Goal: Task Accomplishment & Management: Complete application form

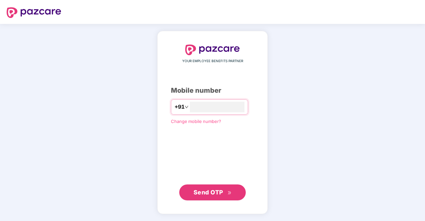
type input "**********"
click at [206, 183] on div "**********" at bounding box center [212, 123] width 83 height 156
click at [207, 186] on button "Send OTP" at bounding box center [212, 192] width 66 height 16
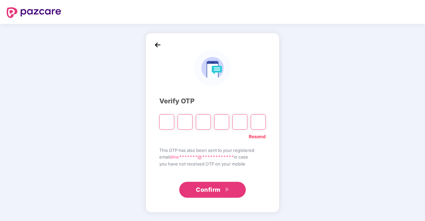
type input "*"
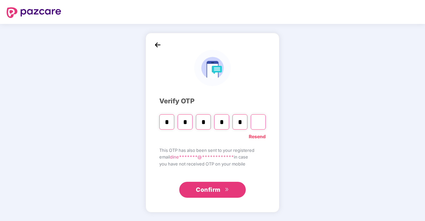
type input "*"
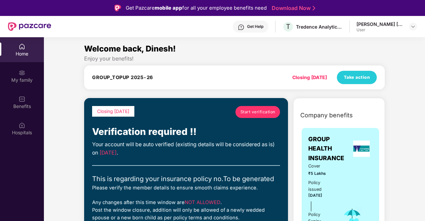
click at [245, 111] on span "Start verification" at bounding box center [257, 112] width 35 height 6
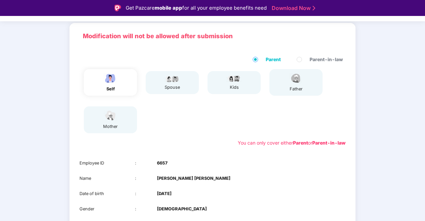
scroll to position [96, 0]
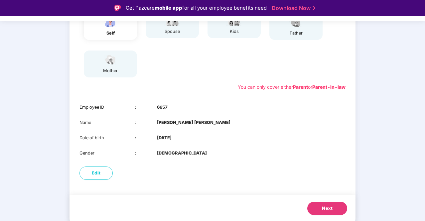
click at [320, 204] on button "Next" at bounding box center [327, 208] width 40 height 13
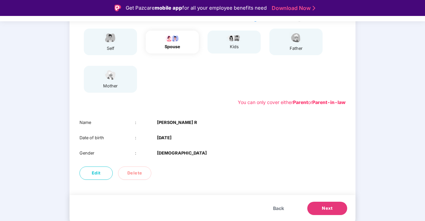
scroll to position [81, 0]
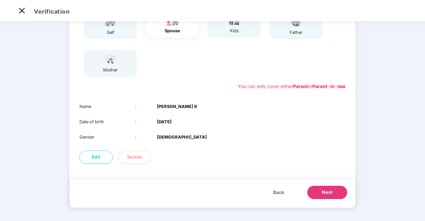
click at [318, 193] on button "Next" at bounding box center [327, 192] width 40 height 13
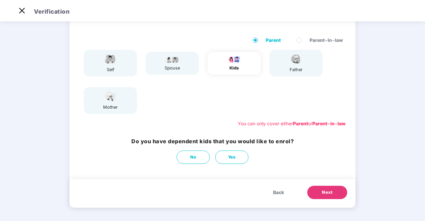
click at [322, 188] on button "Next" at bounding box center [327, 192] width 40 height 13
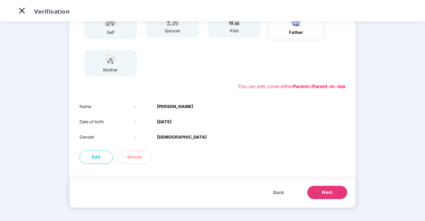
click at [322, 188] on button "Next" at bounding box center [327, 192] width 40 height 13
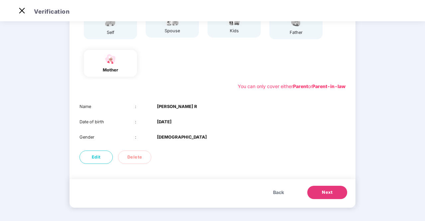
click at [319, 193] on button "Next" at bounding box center [327, 192] width 40 height 13
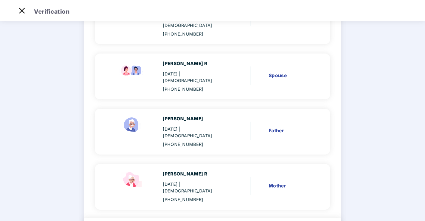
scroll to position [107, 0]
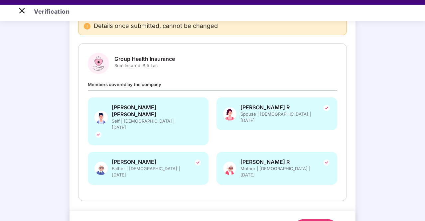
scroll to position [16, 0]
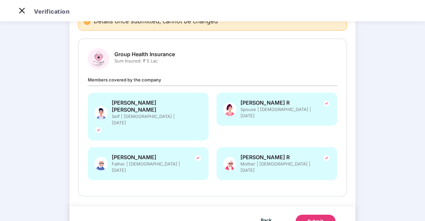
click at [306, 215] on button "Submit" at bounding box center [315, 221] width 40 height 13
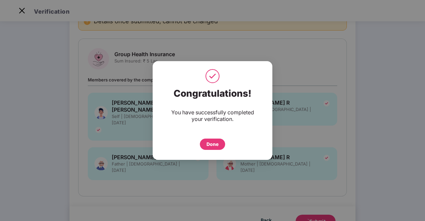
click at [210, 145] on div "Done" at bounding box center [212, 144] width 12 height 7
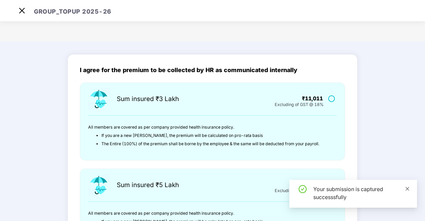
click at [407, 187] on icon "close" at bounding box center [407, 188] width 5 height 5
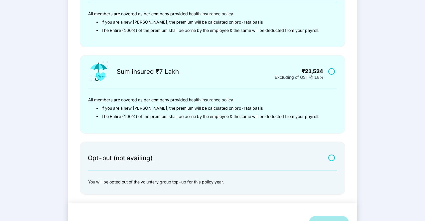
scroll to position [217, 0]
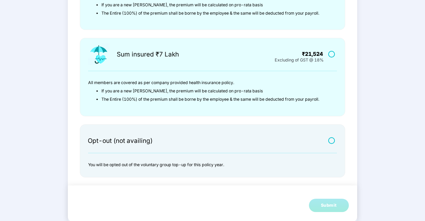
click at [331, 140] on label at bounding box center [332, 141] width 8 height 6
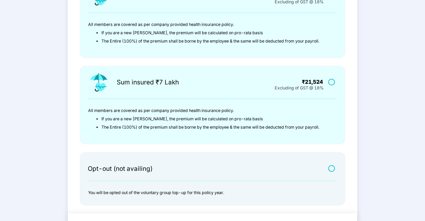
scroll to position [199, 0]
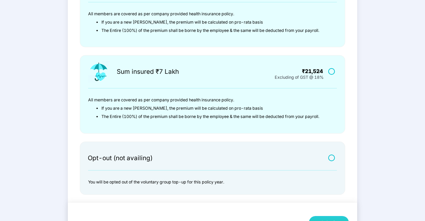
click at [328, 155] on label at bounding box center [332, 158] width 8 height 6
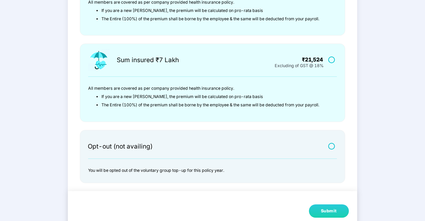
scroll to position [217, 0]
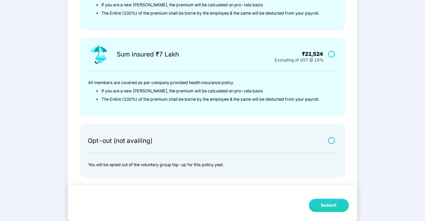
click at [320, 205] on button "Submit" at bounding box center [329, 205] width 40 height 13
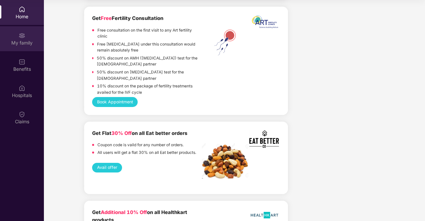
scroll to position [1162, 0]
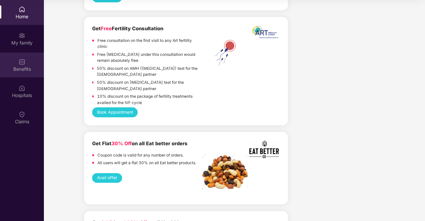
click at [21, 64] on img at bounding box center [22, 61] width 7 height 7
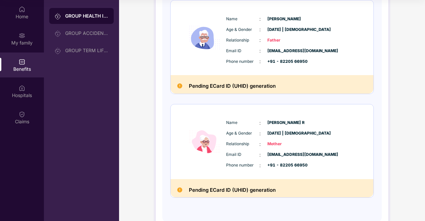
scroll to position [321, 0]
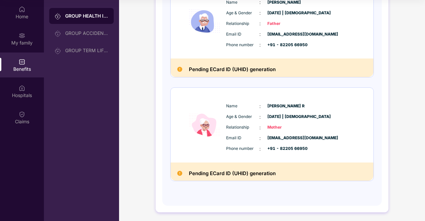
click at [12, 130] on div "Home My family Benefits Hospitals Claims" at bounding box center [22, 65] width 44 height 131
click at [19, 118] on div "Claims" at bounding box center [22, 117] width 44 height 25
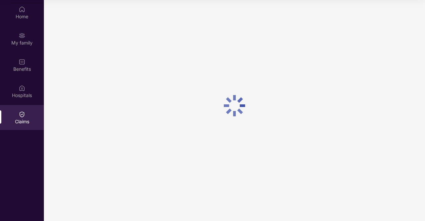
scroll to position [0, 0]
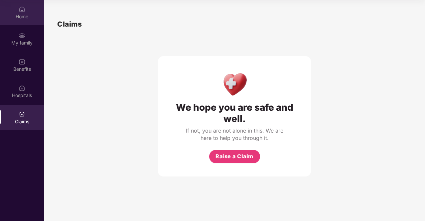
click at [21, 15] on div "Home" at bounding box center [22, 16] width 44 height 7
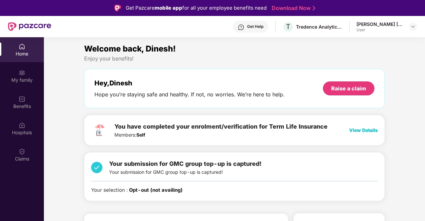
click at [390, 32] on div "User" at bounding box center [379, 29] width 47 height 5
click at [407, 27] on div "[PERSON_NAME] [PERSON_NAME] User" at bounding box center [386, 27] width 60 height 12
click at [412, 27] on img at bounding box center [412, 26] width 5 height 5
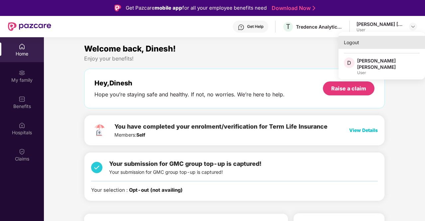
click at [358, 43] on div "Logout" at bounding box center [381, 42] width 86 height 13
